Goal: Task Accomplishment & Management: Use online tool/utility

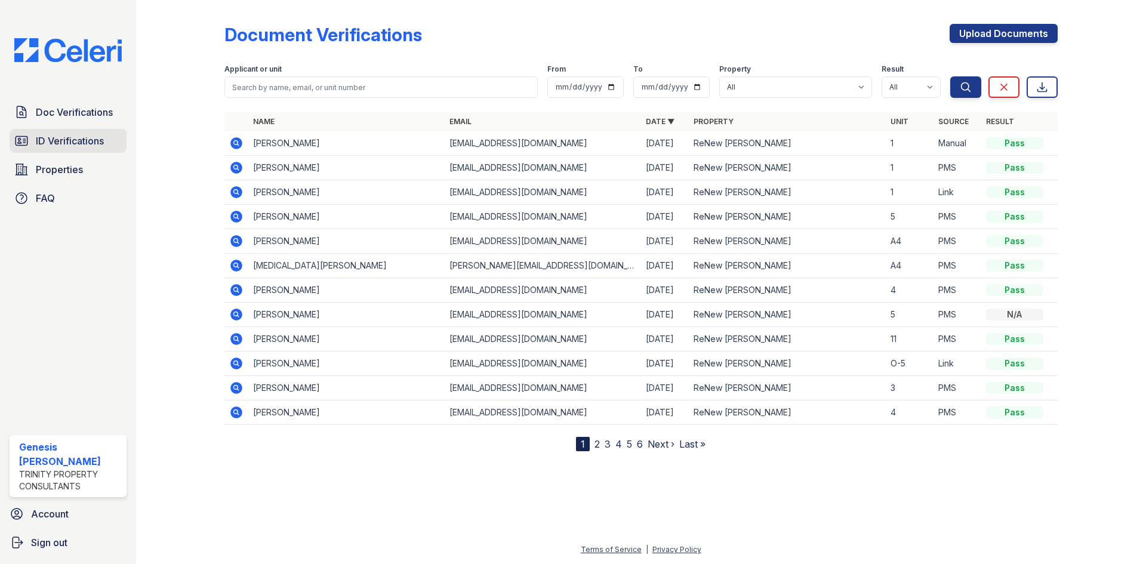
click at [67, 144] on span "ID Verifications" at bounding box center [70, 141] width 68 height 14
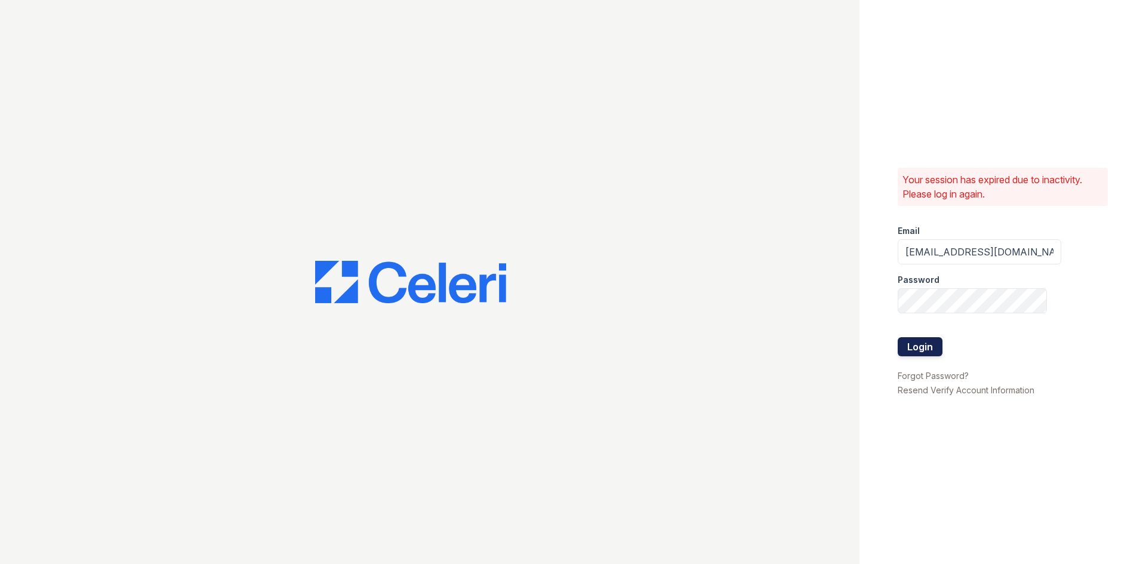
click at [928, 349] on button "Login" at bounding box center [920, 346] width 45 height 19
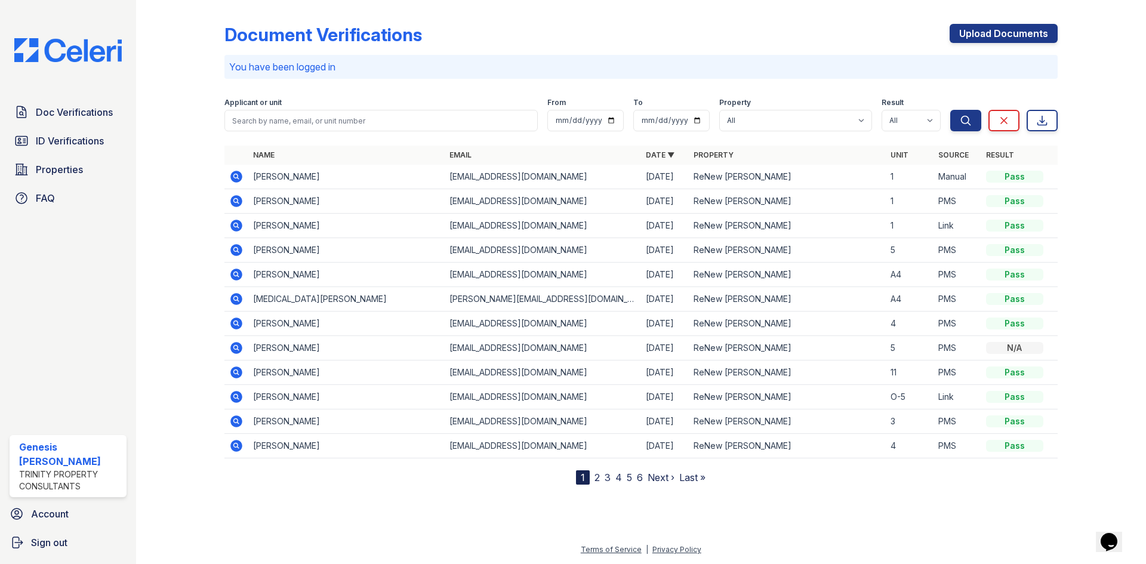
click at [51, 128] on div "Doc Verifications ID Verifications Properties FAQ" at bounding box center [68, 155] width 127 height 110
click at [51, 146] on span "ID Verifications" at bounding box center [70, 141] width 68 height 14
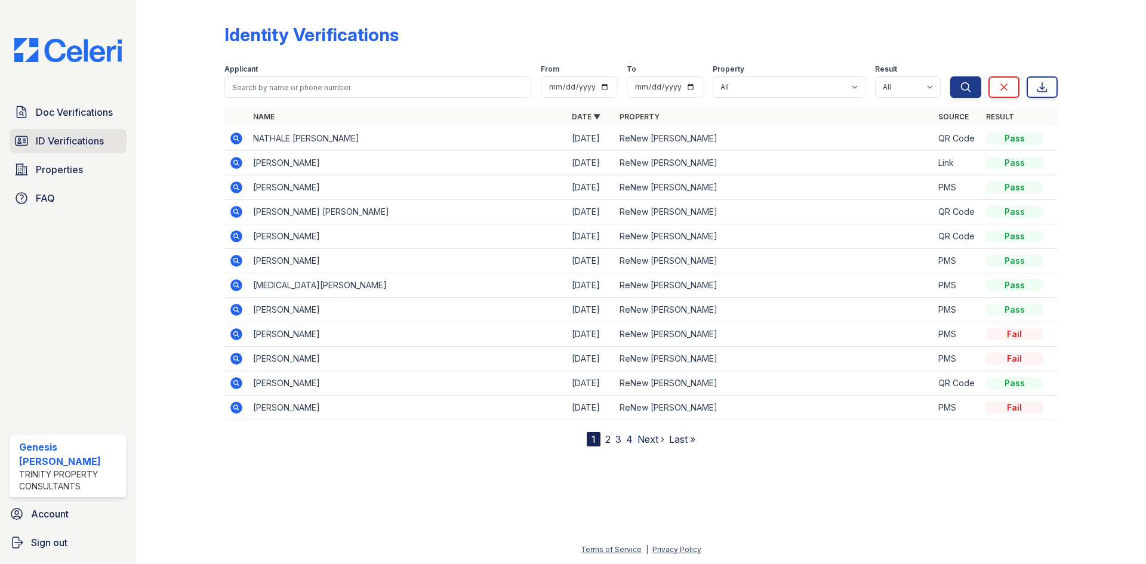
click at [53, 145] on span "ID Verifications" at bounding box center [70, 141] width 68 height 14
click at [62, 178] on link "Properties" at bounding box center [68, 170] width 117 height 24
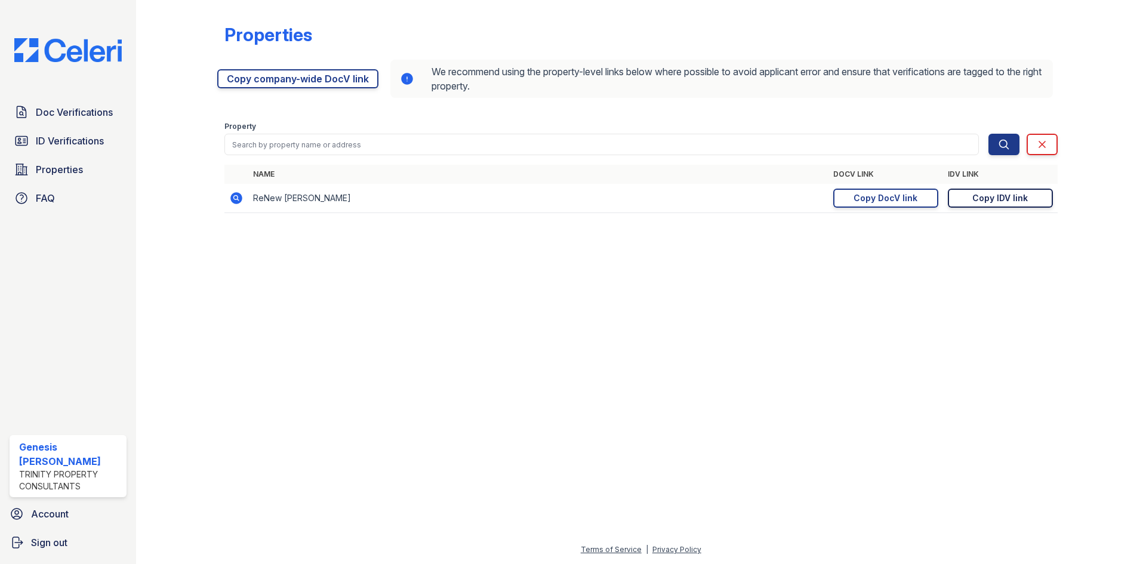
click at [1005, 198] on div "Copy IDV link" at bounding box center [1001, 198] width 56 height 12
click at [1003, 205] on link "Copy IDV link Copy link" at bounding box center [1000, 198] width 105 height 19
click at [79, 110] on span "Doc Verifications" at bounding box center [74, 112] width 77 height 14
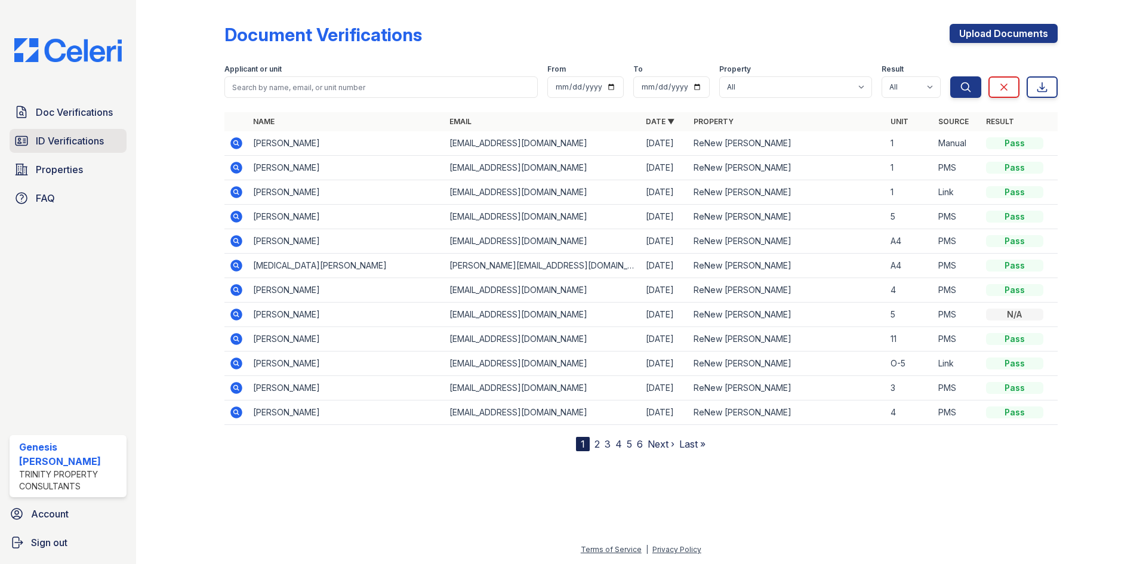
click at [92, 137] on span "ID Verifications" at bounding box center [70, 141] width 68 height 14
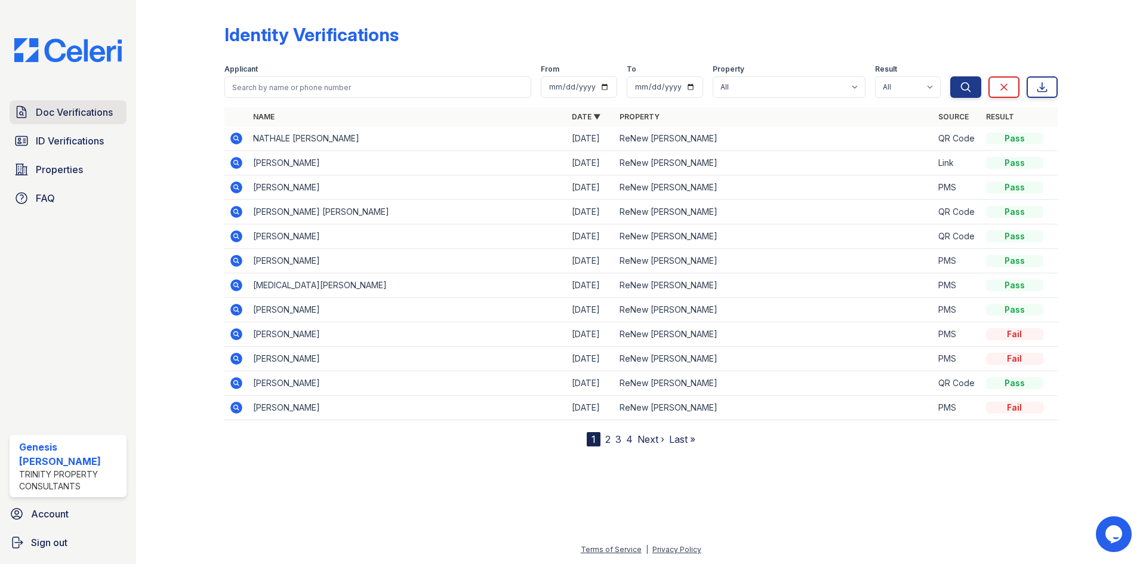
click at [103, 110] on span "Doc Verifications" at bounding box center [74, 112] width 77 height 14
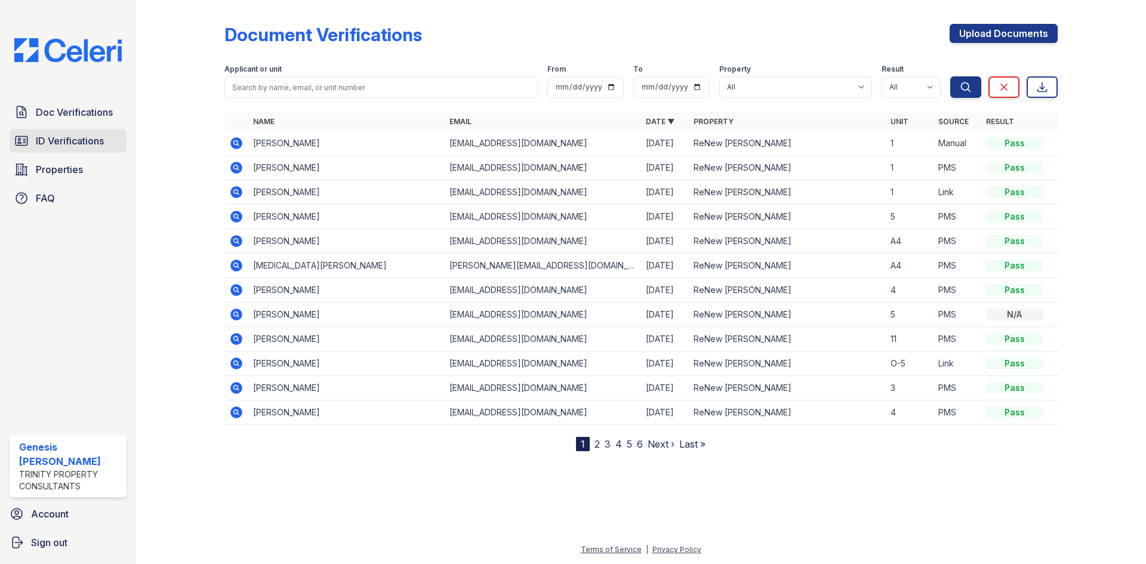
click at [96, 140] on span "ID Verifications" at bounding box center [70, 141] width 68 height 14
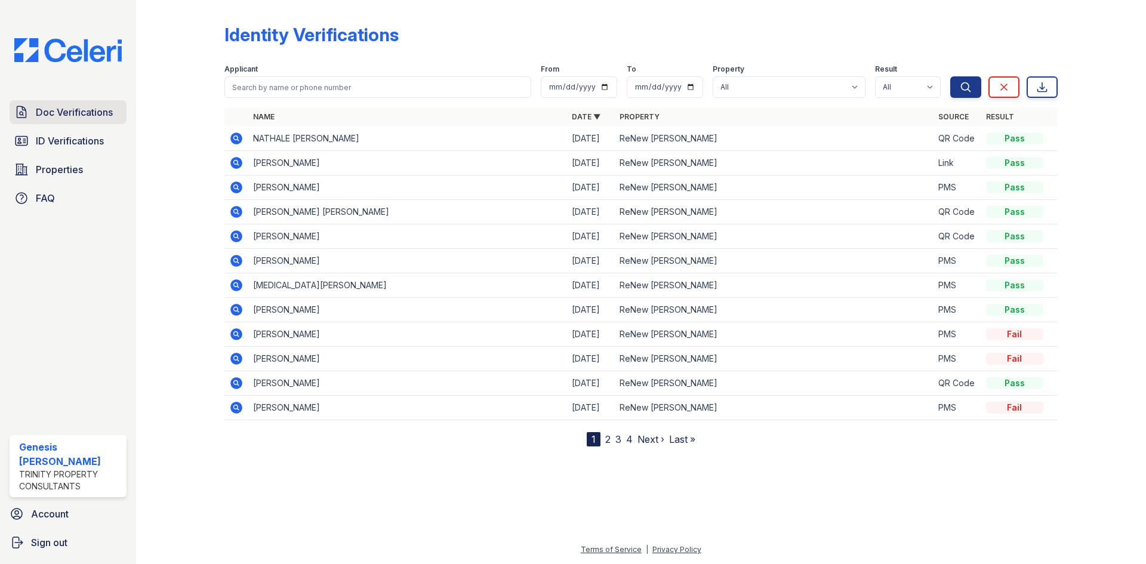
click at [94, 119] on span "Doc Verifications" at bounding box center [74, 112] width 77 height 14
